Goal: Communication & Community: Participate in discussion

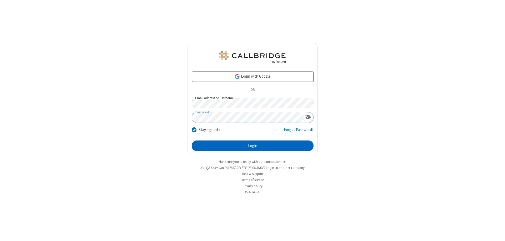
click at [253, 146] on button "Login" at bounding box center [253, 146] width 122 height 11
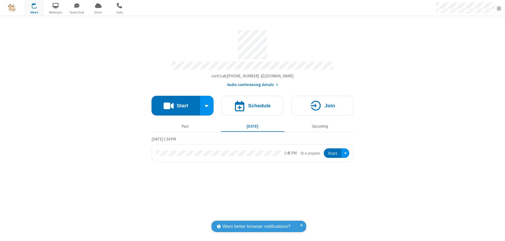
click at [176, 103] on button "Start" at bounding box center [176, 106] width 49 height 20
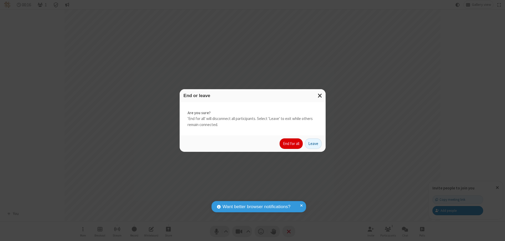
click at [292, 144] on button "End for all" at bounding box center [291, 143] width 23 height 11
